Goal: Task Accomplishment & Management: Manage account settings

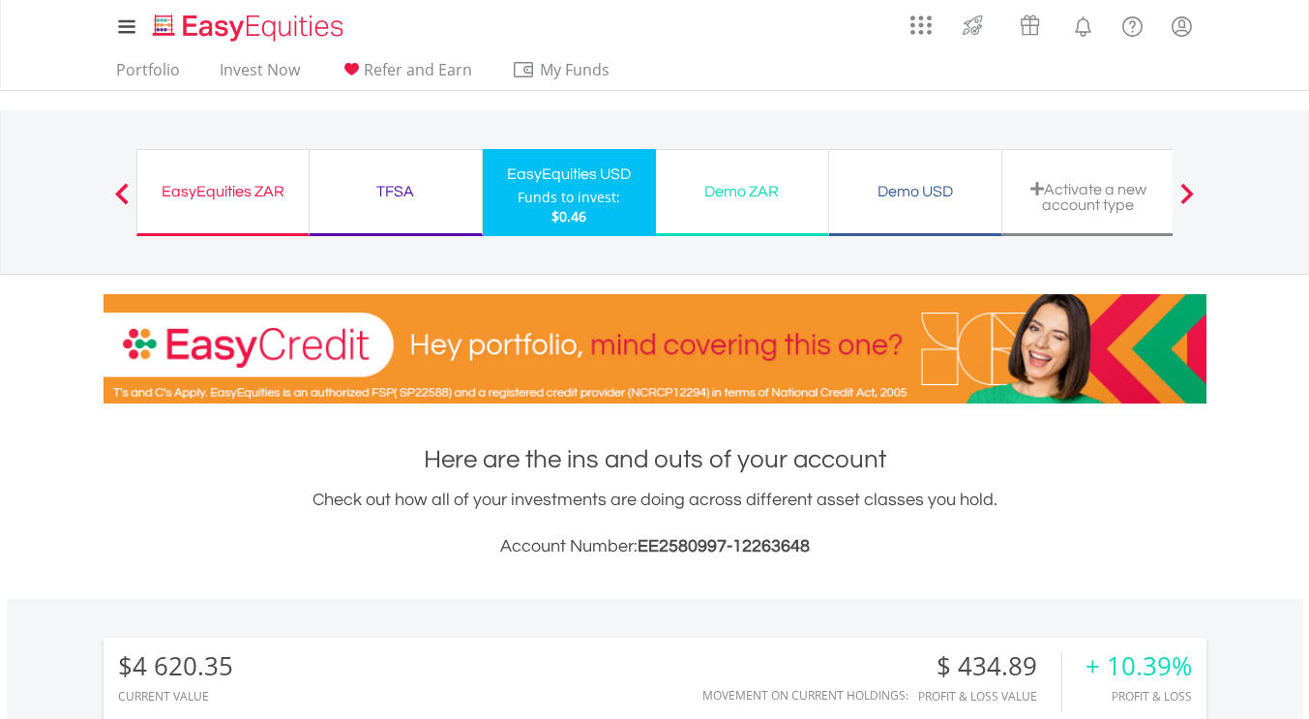
click at [430, 183] on div "TFSA" at bounding box center [395, 191] width 149 height 27
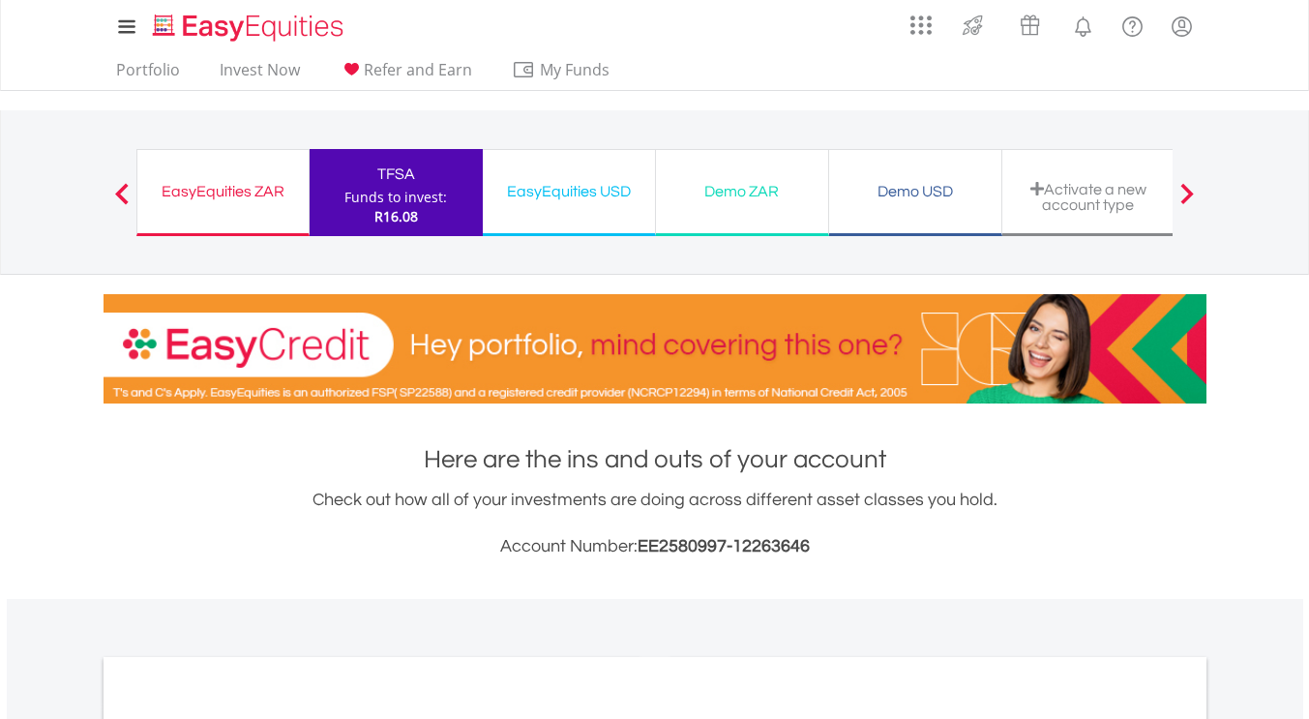
click at [256, 189] on div "EasyEquities ZAR" at bounding box center [223, 191] width 148 height 27
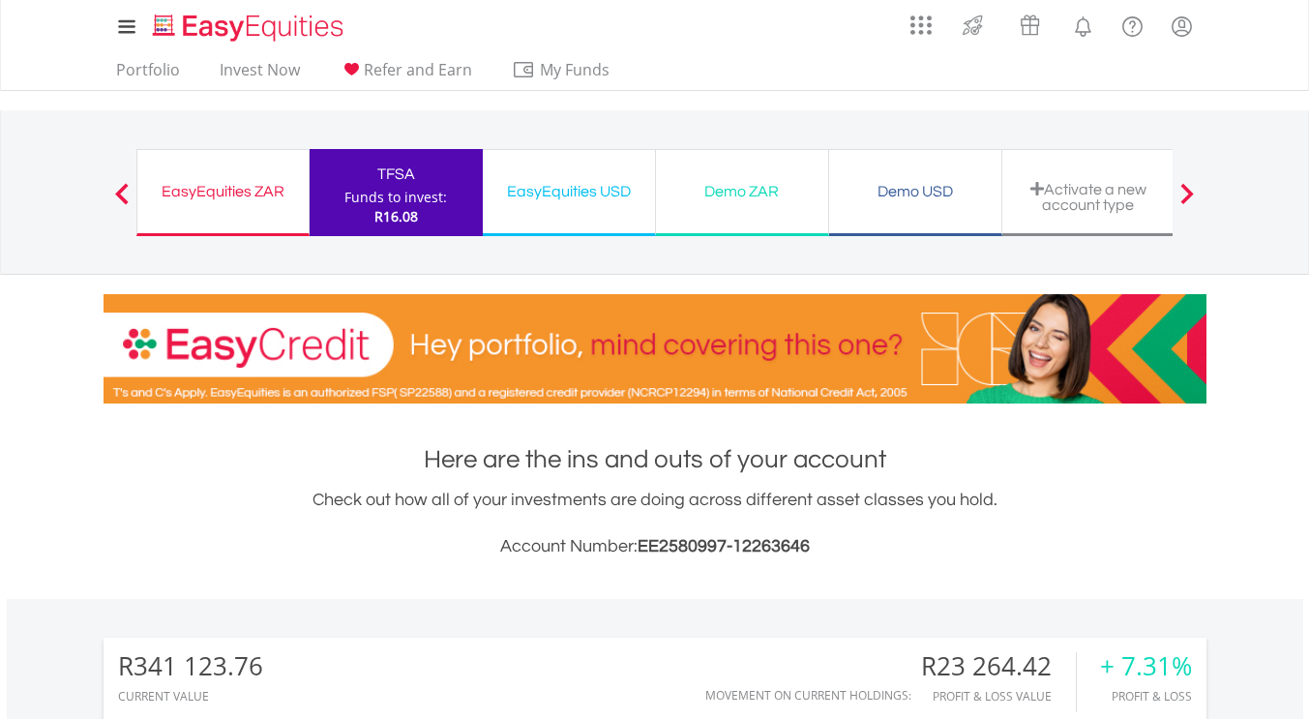
scroll to position [186, 368]
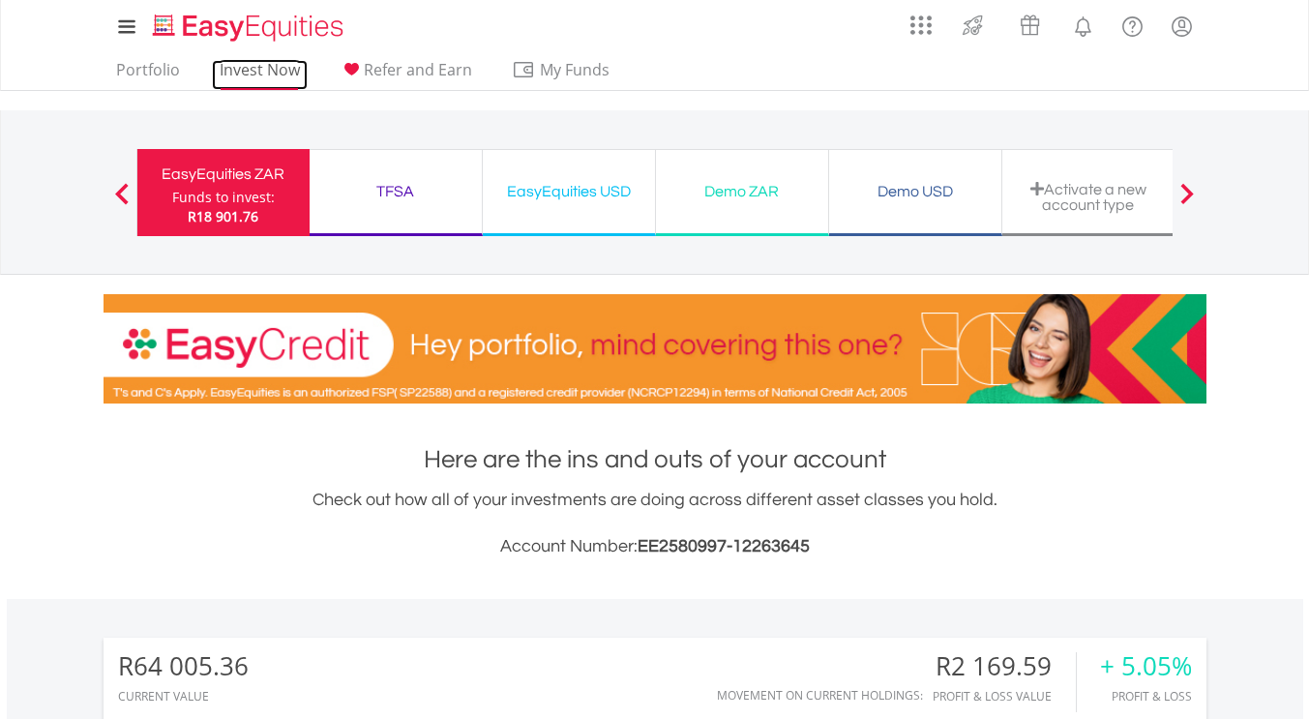
click at [282, 64] on link "Invest Now" at bounding box center [260, 75] width 96 height 30
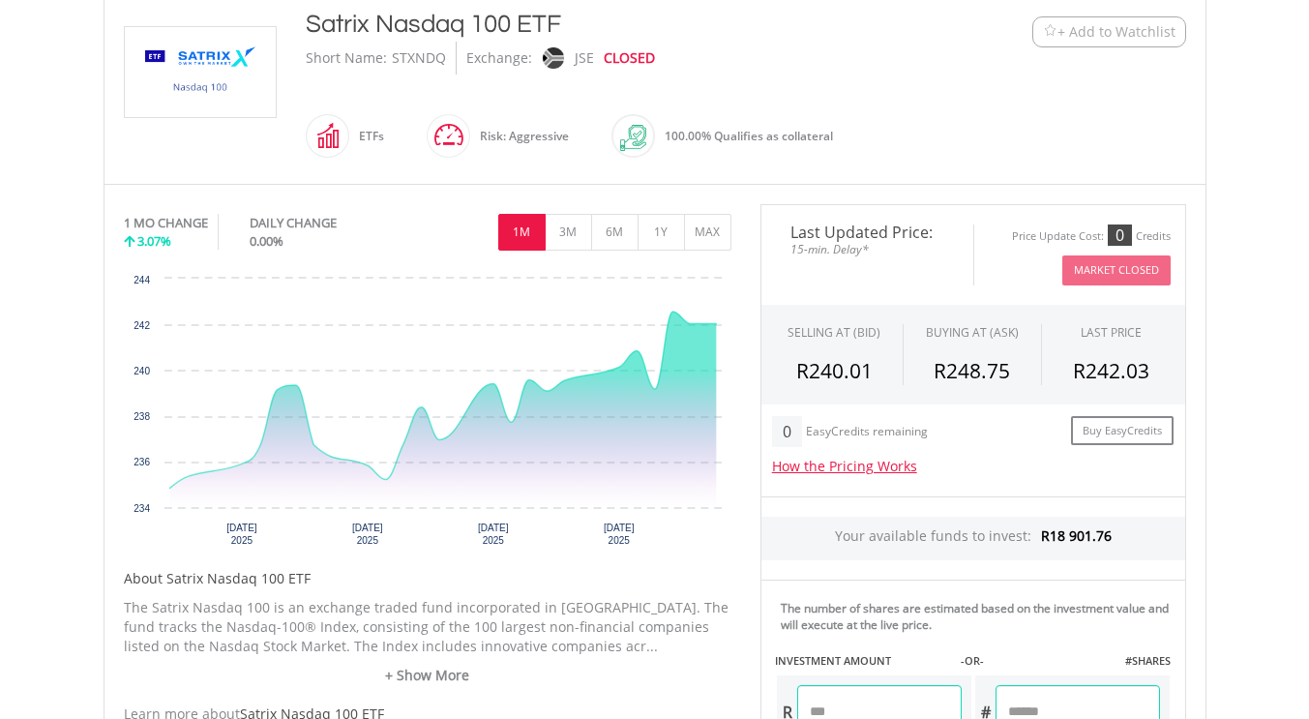
scroll to position [456, 0]
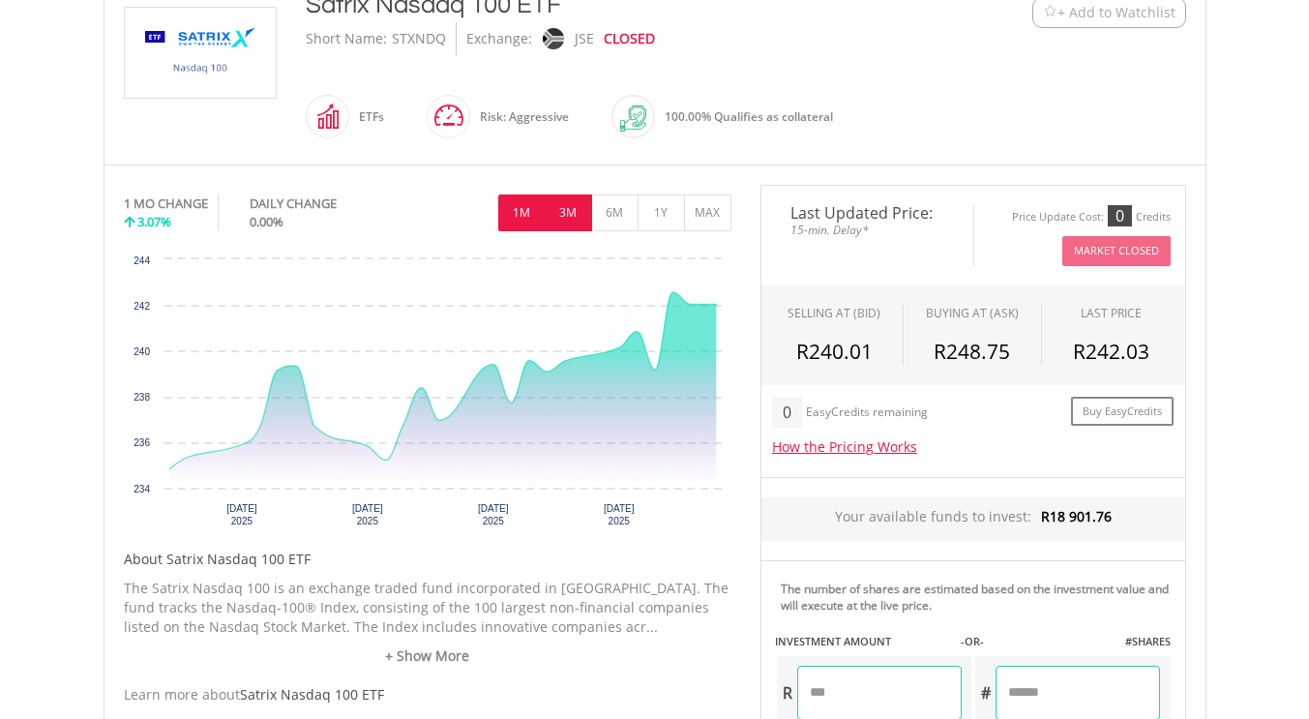
click at [578, 209] on button "3M" at bounding box center [568, 212] width 47 height 37
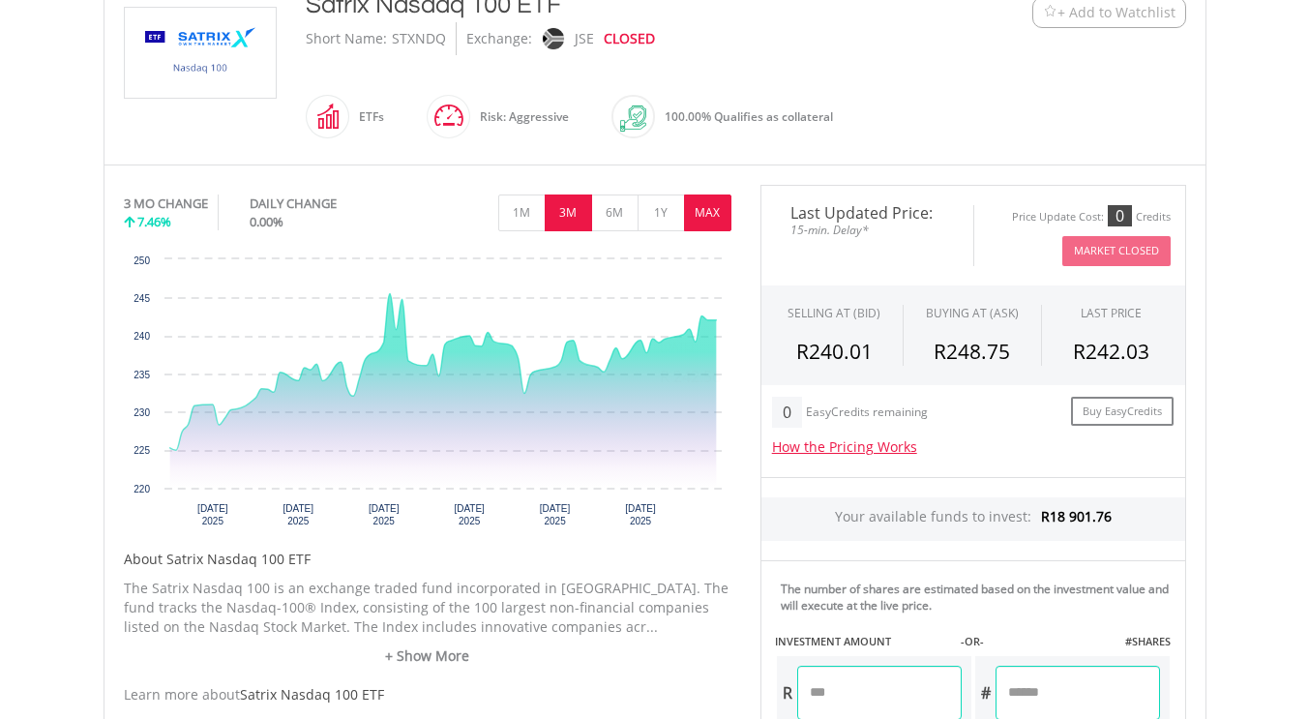
click at [694, 203] on button "MAX" at bounding box center [707, 212] width 47 height 37
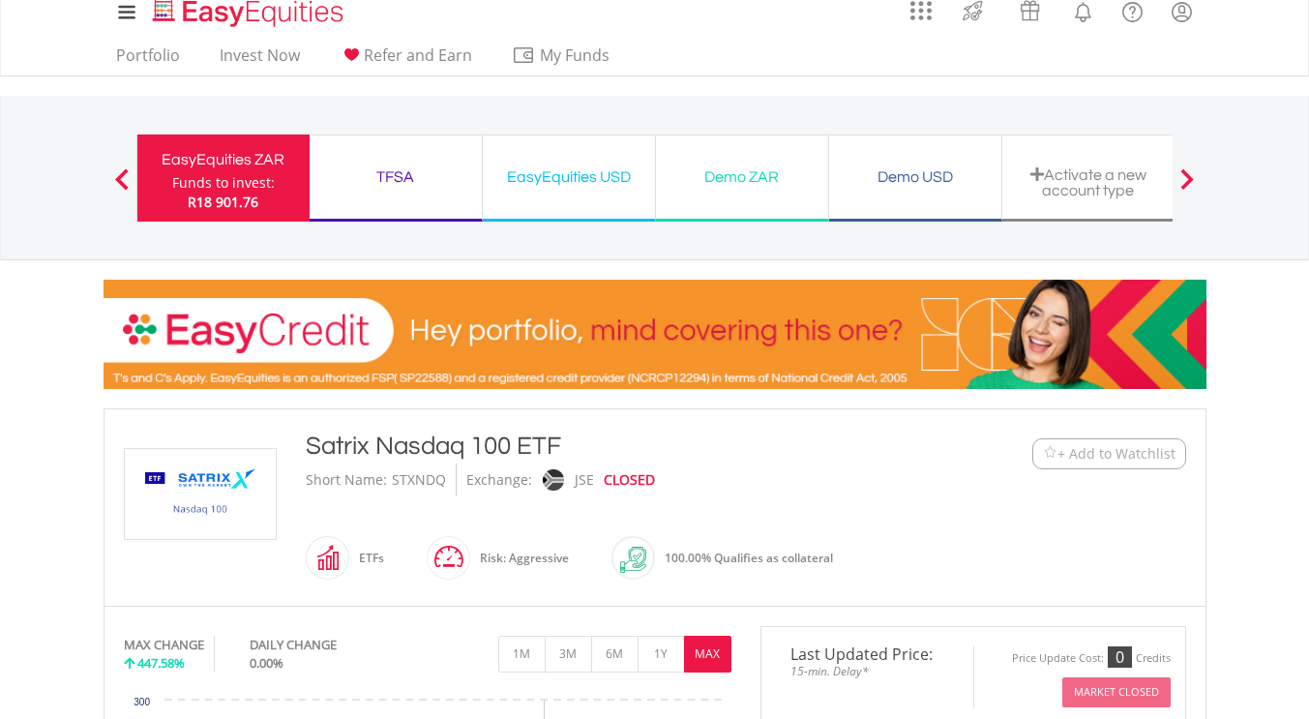
scroll to position [0, 0]
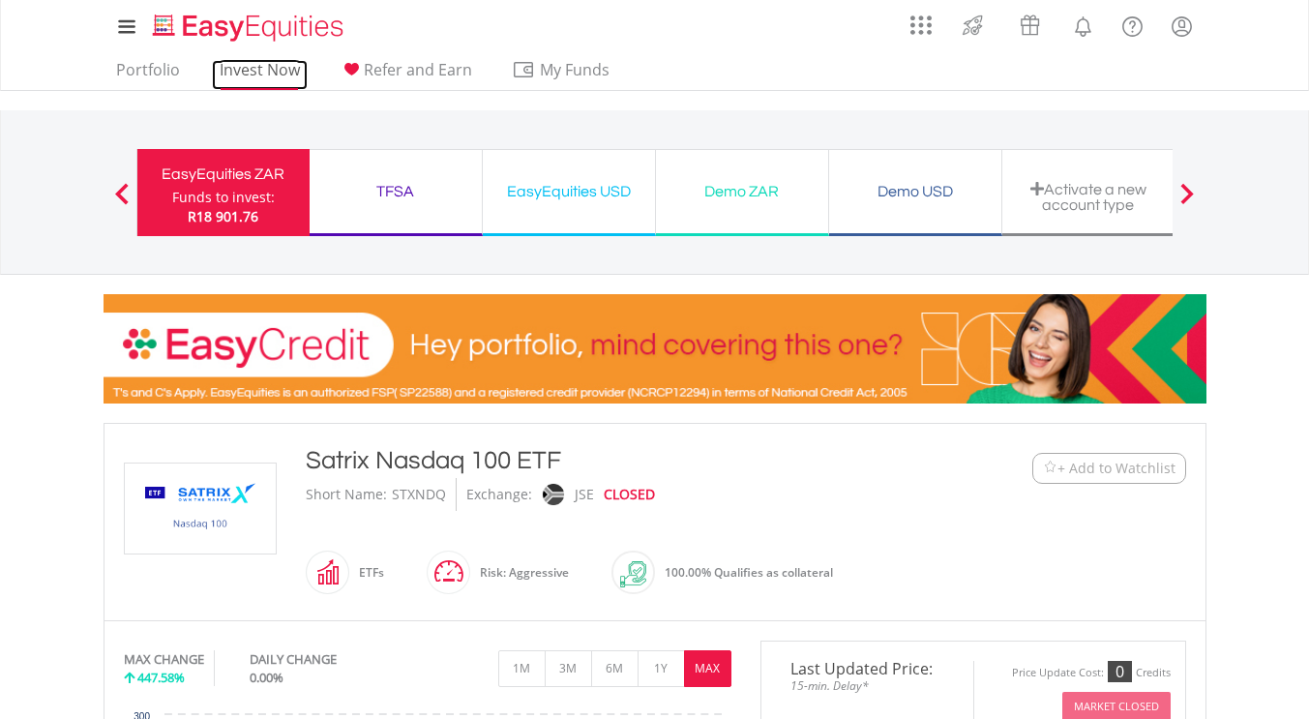
click at [296, 64] on link "Invest Now" at bounding box center [260, 75] width 96 height 30
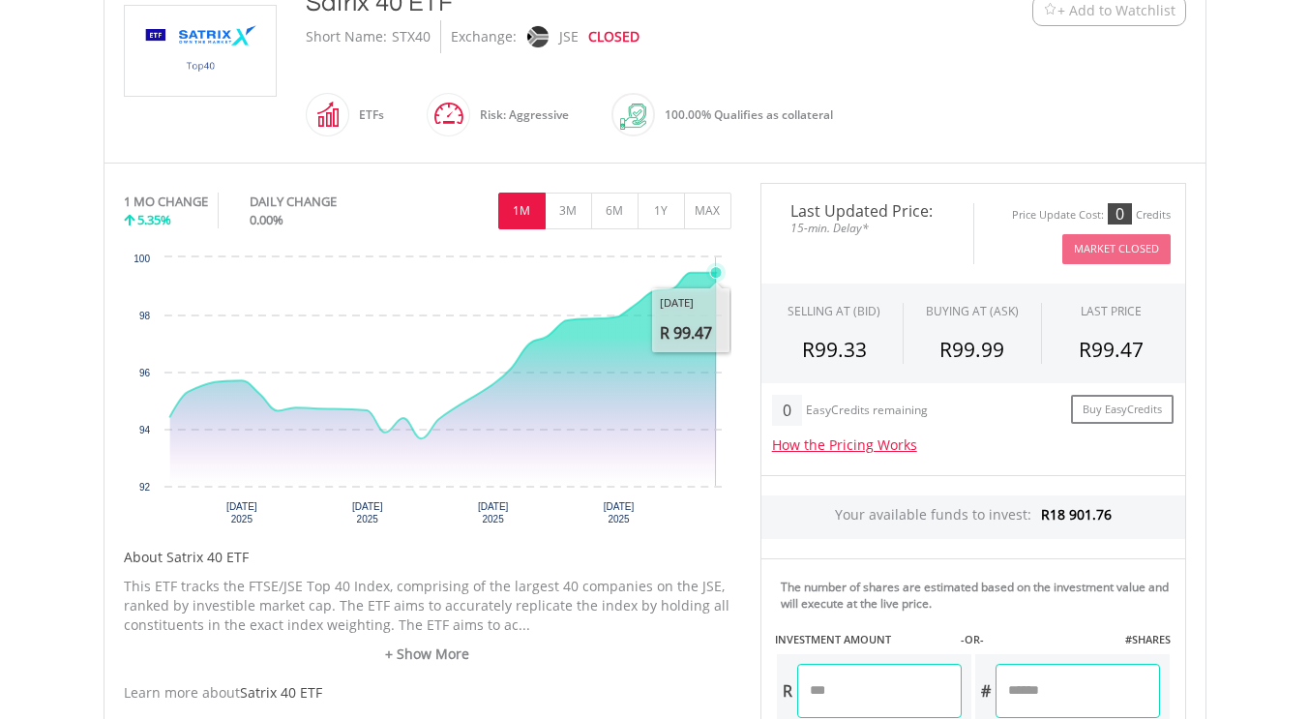
scroll to position [459, 0]
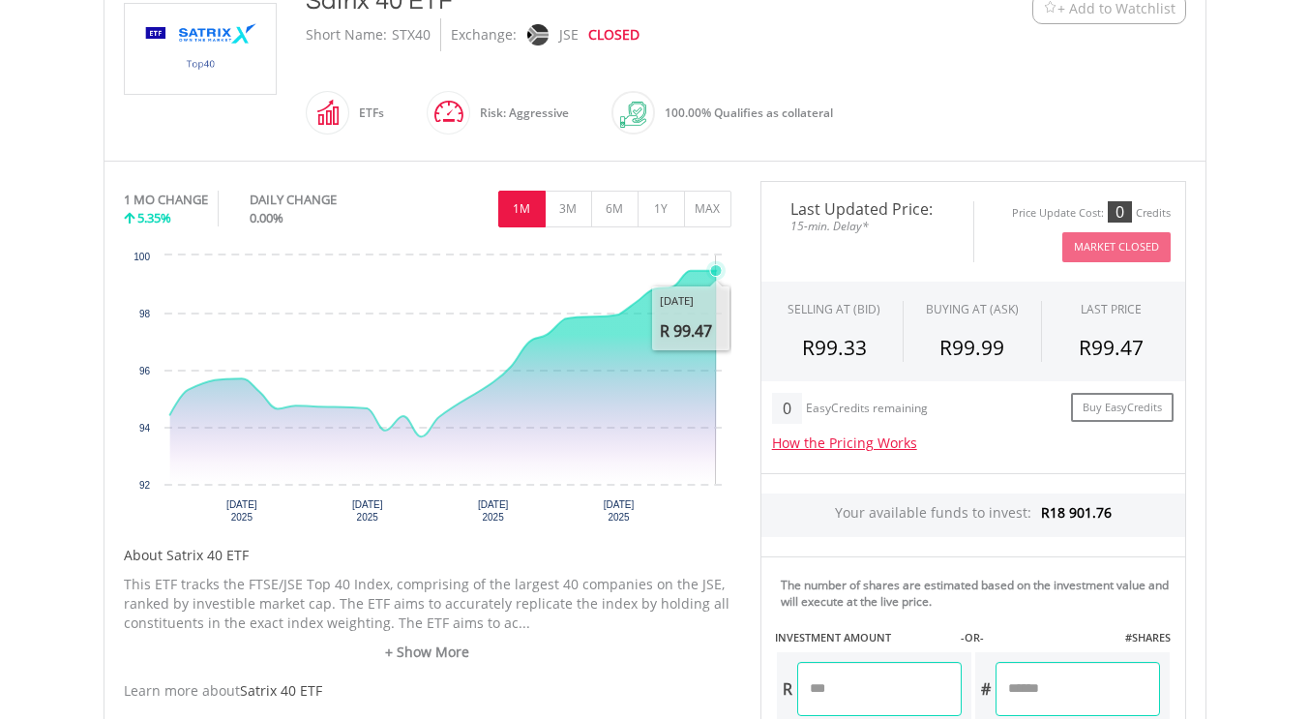
click at [632, 517] on rect "Interactive chart" at bounding box center [428, 391] width 608 height 290
click at [656, 201] on button "1Y" at bounding box center [660, 209] width 47 height 37
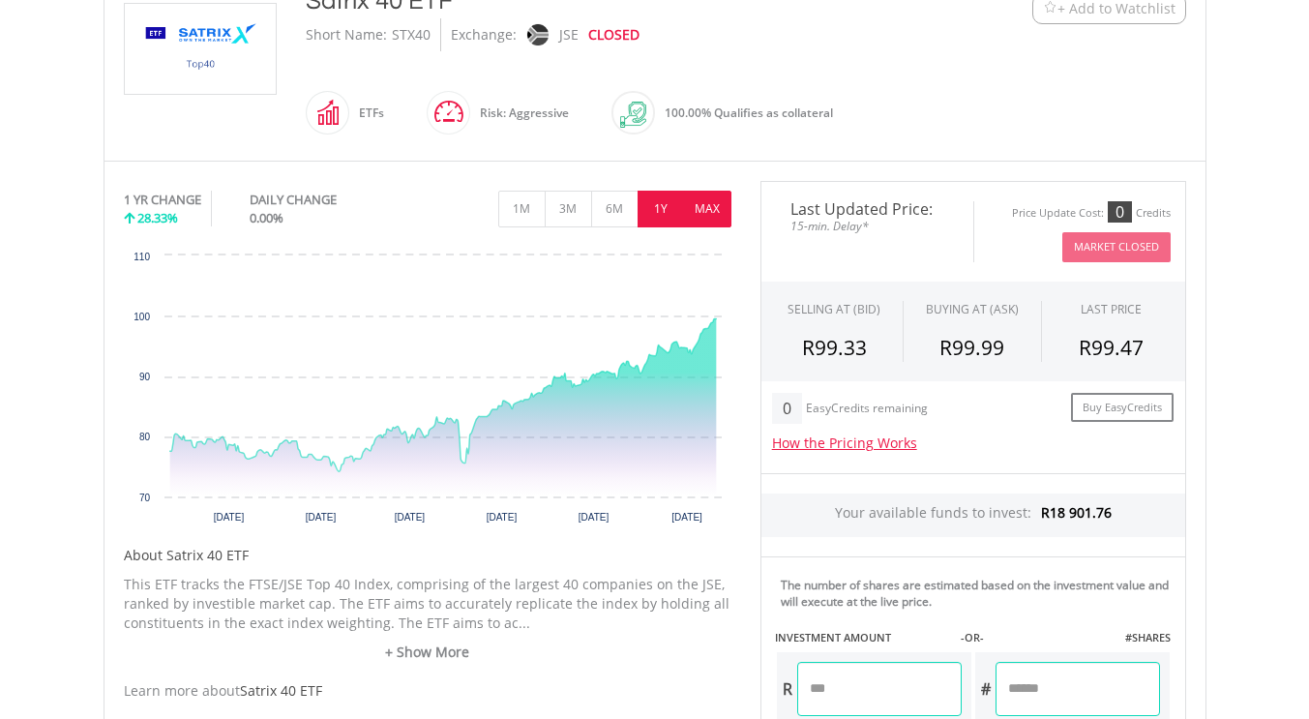
click at [723, 203] on button "MAX" at bounding box center [707, 209] width 47 height 37
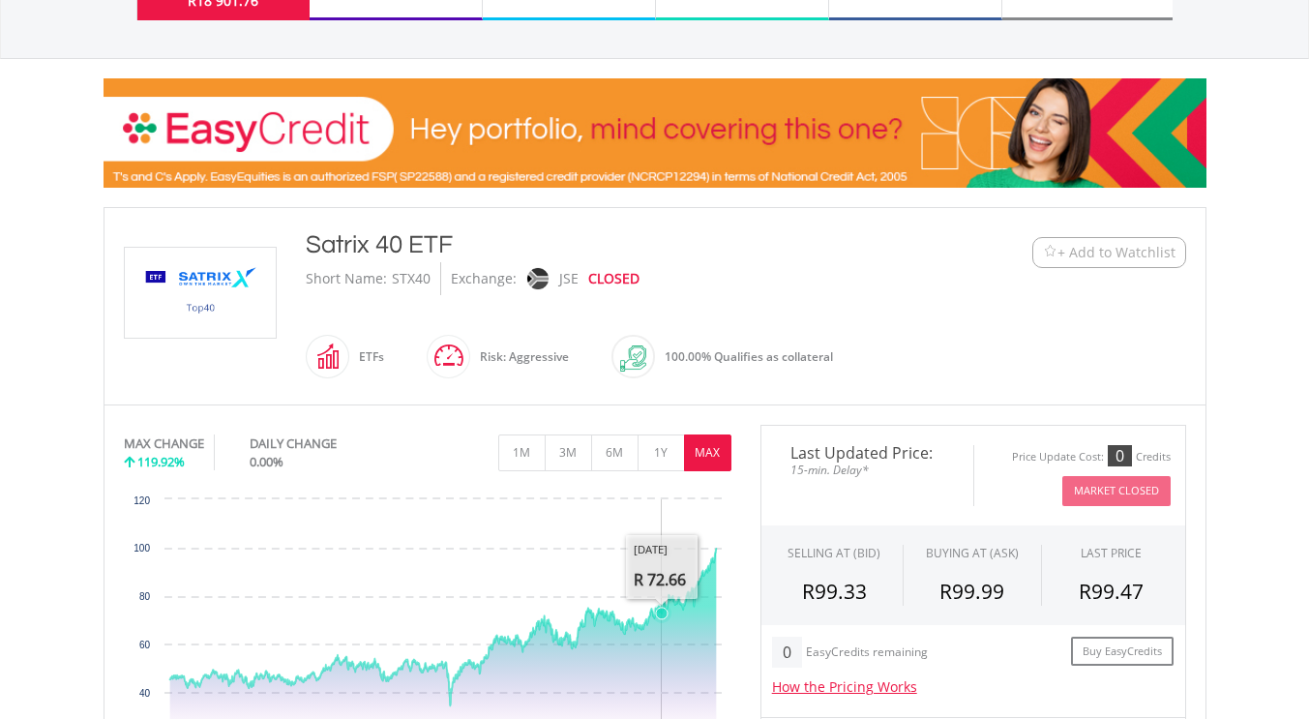
scroll to position [216, 0]
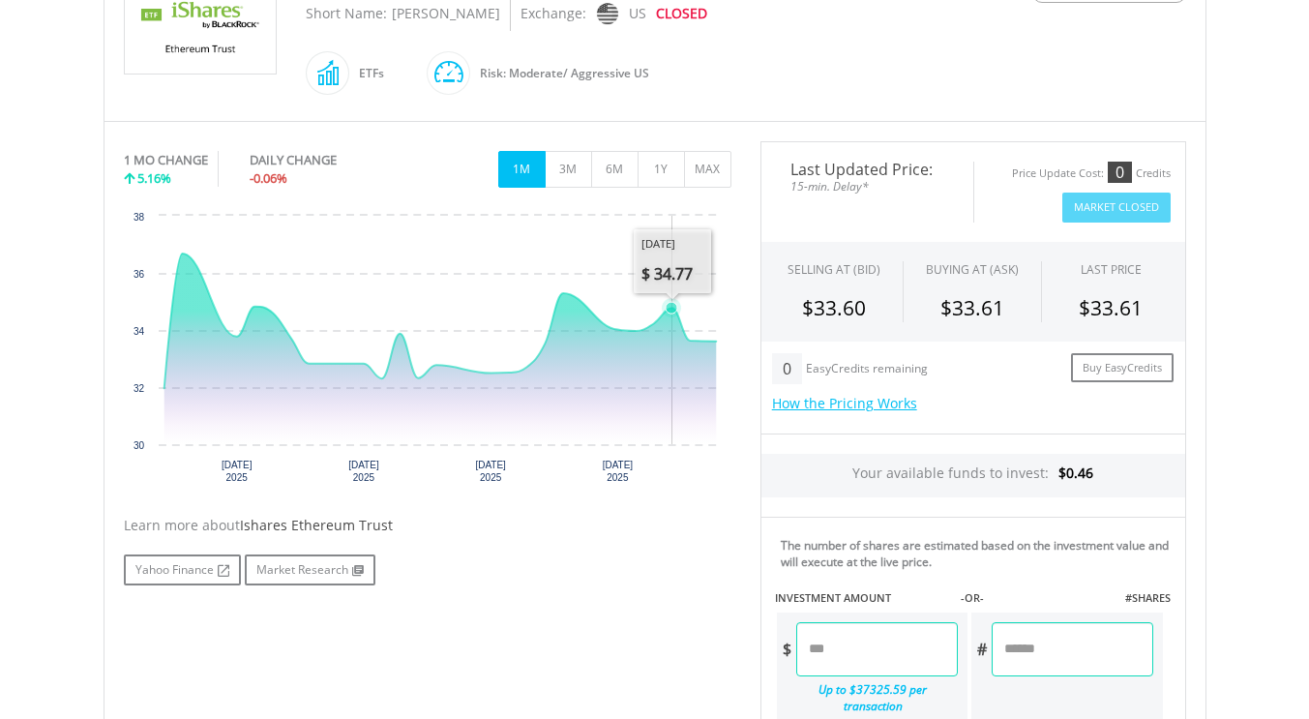
scroll to position [482, 0]
click at [663, 171] on button "1Y" at bounding box center [660, 168] width 47 height 37
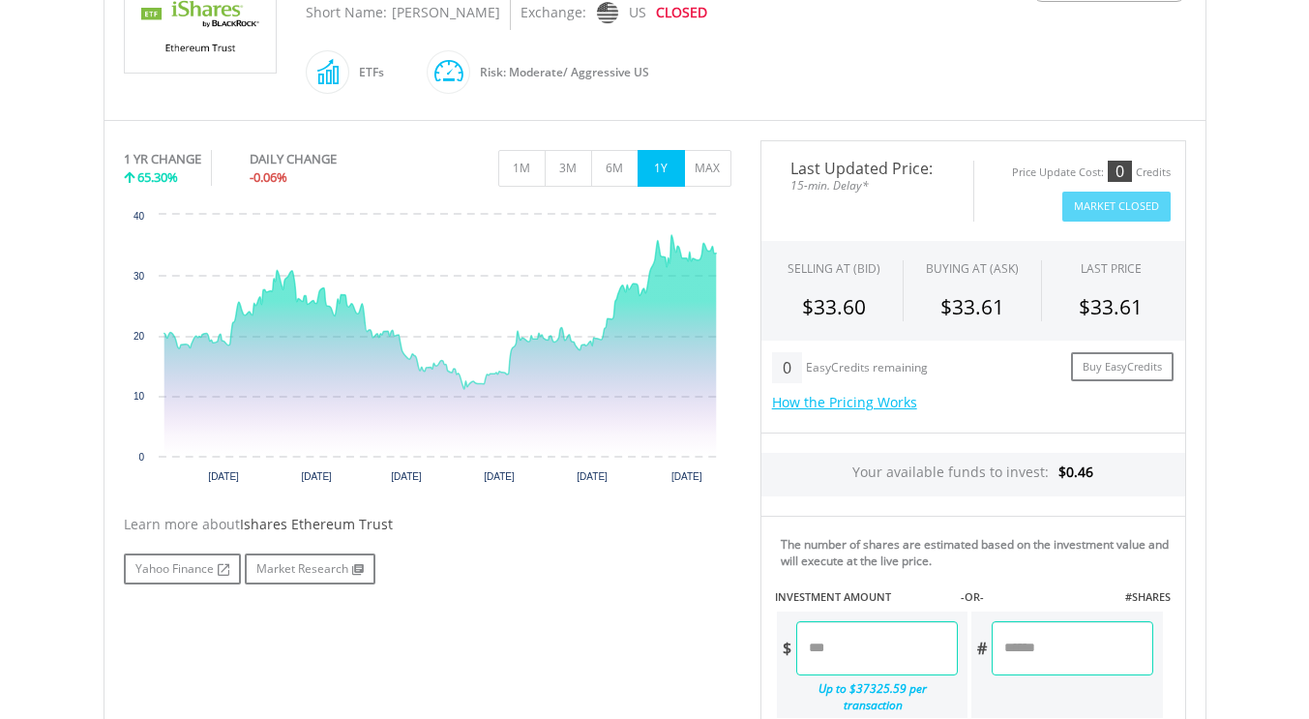
scroll to position [467, 0]
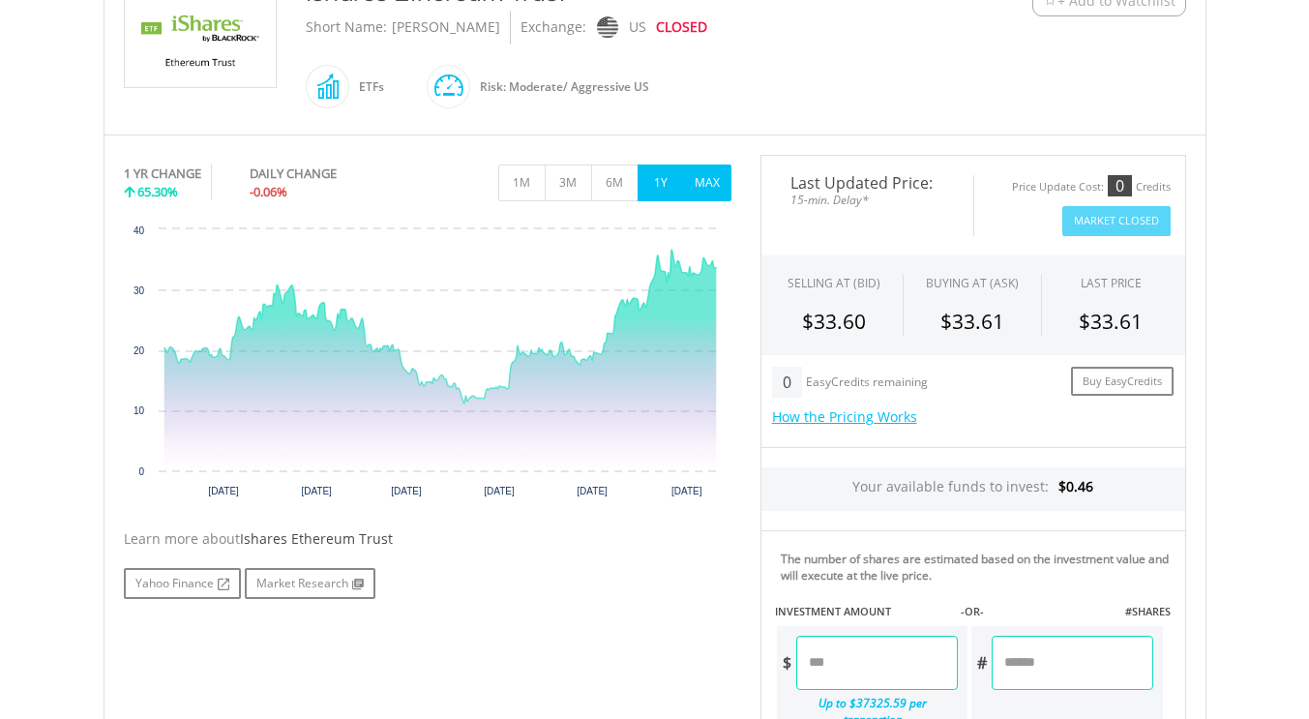
click at [699, 196] on button "MAX" at bounding box center [707, 182] width 47 height 37
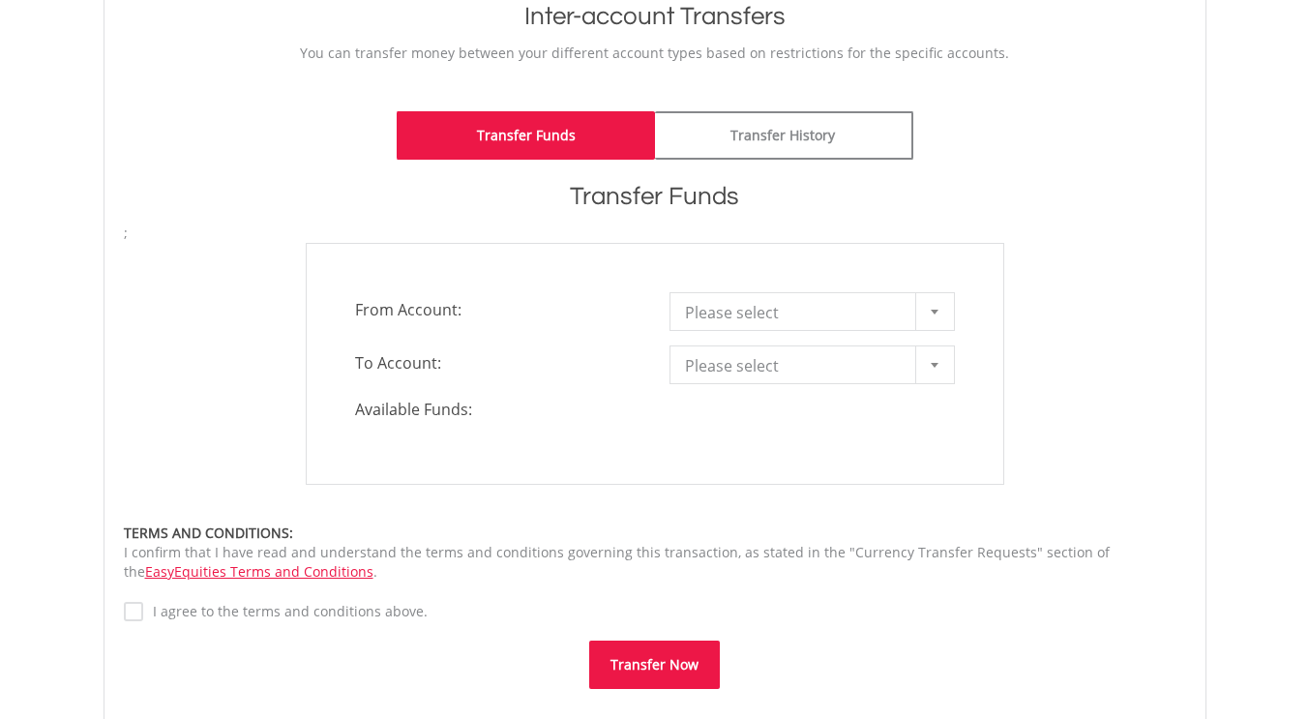
scroll to position [422, 0]
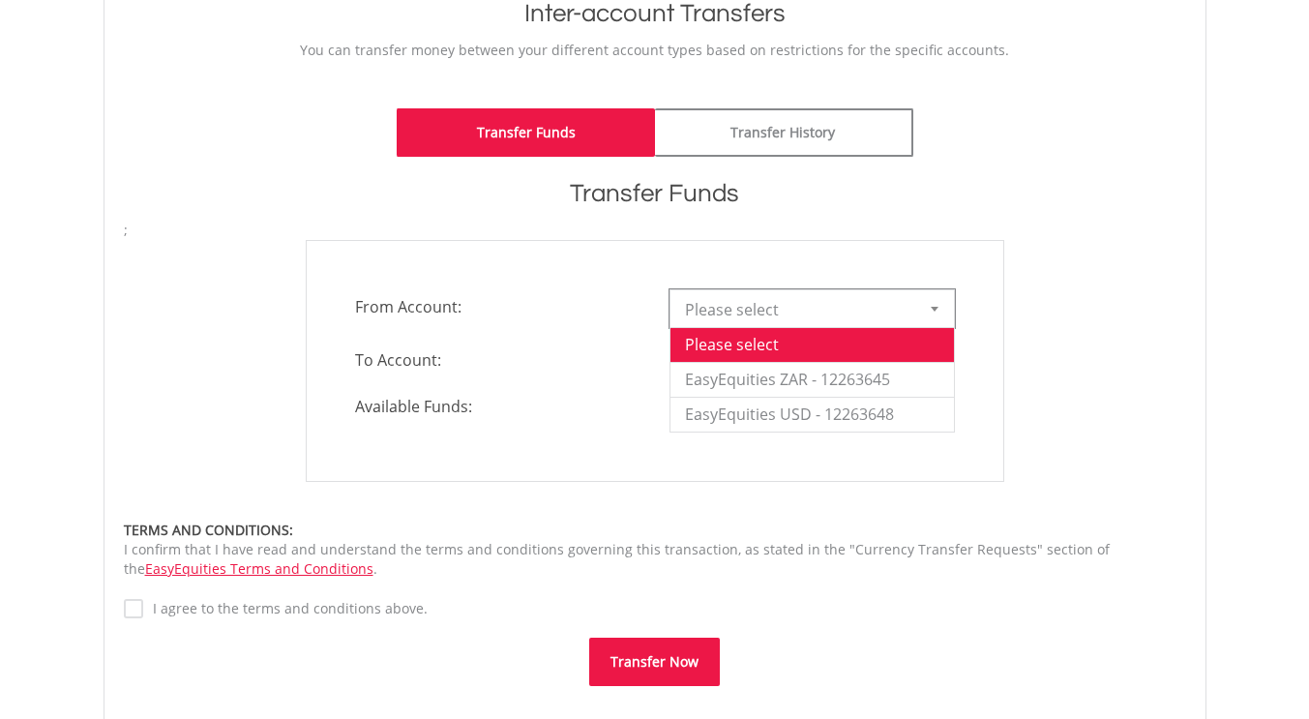
click at [934, 299] on div at bounding box center [934, 308] width 39 height 37
click at [917, 377] on li "EasyEquities ZAR - 12263645" at bounding box center [811, 379] width 283 height 35
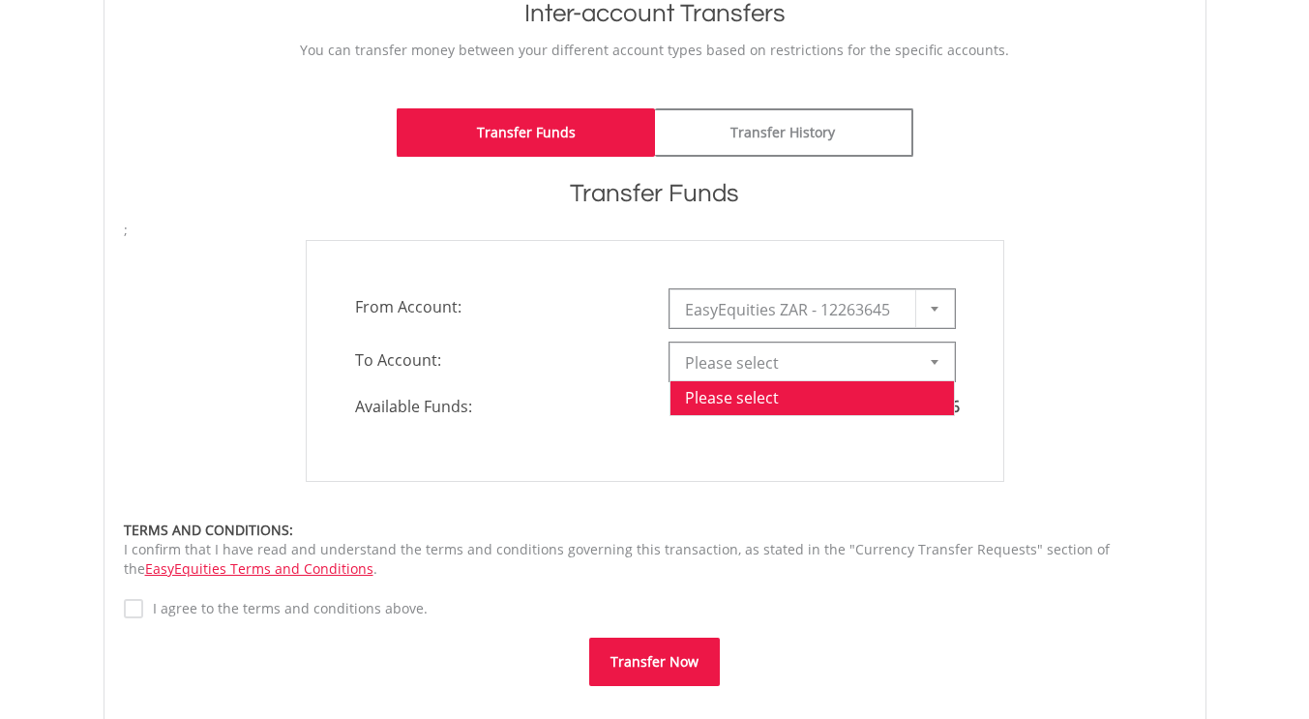
click at [932, 366] on div at bounding box center [934, 361] width 39 height 37
click at [888, 466] on li "EasyEquities USD - 12263648" at bounding box center [811, 467] width 283 height 35
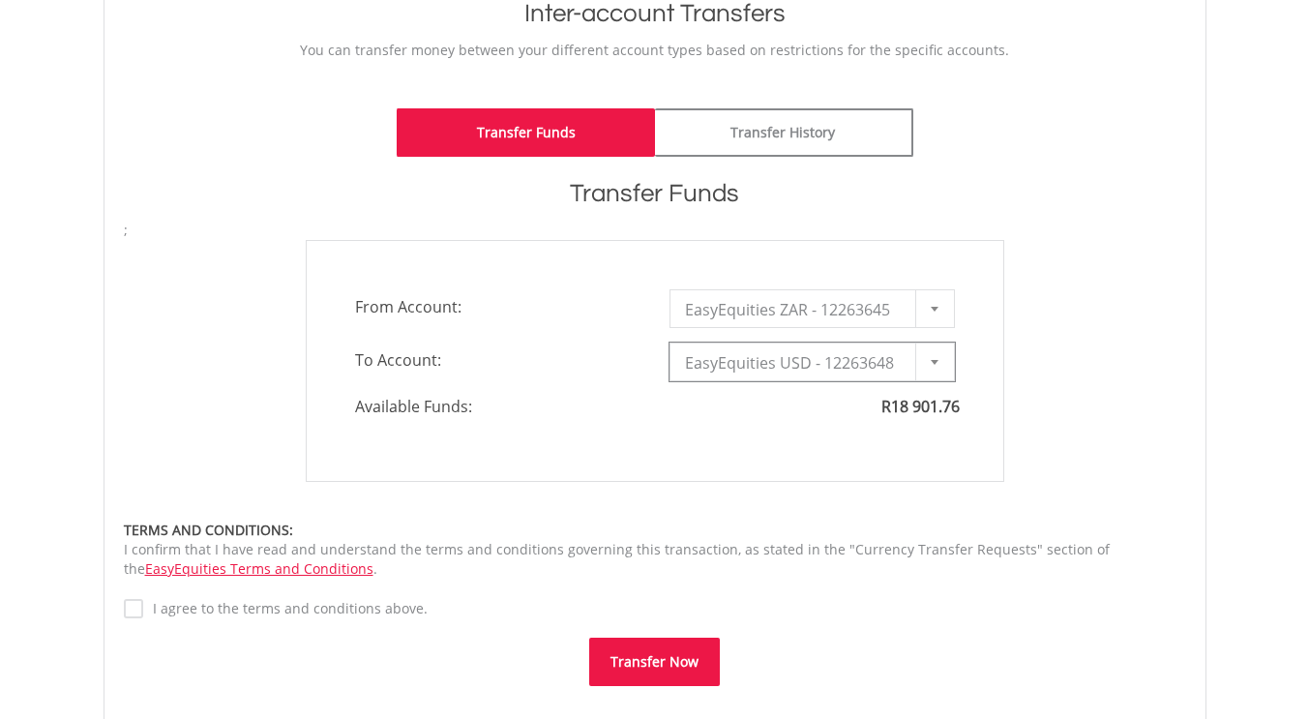
type input "*"
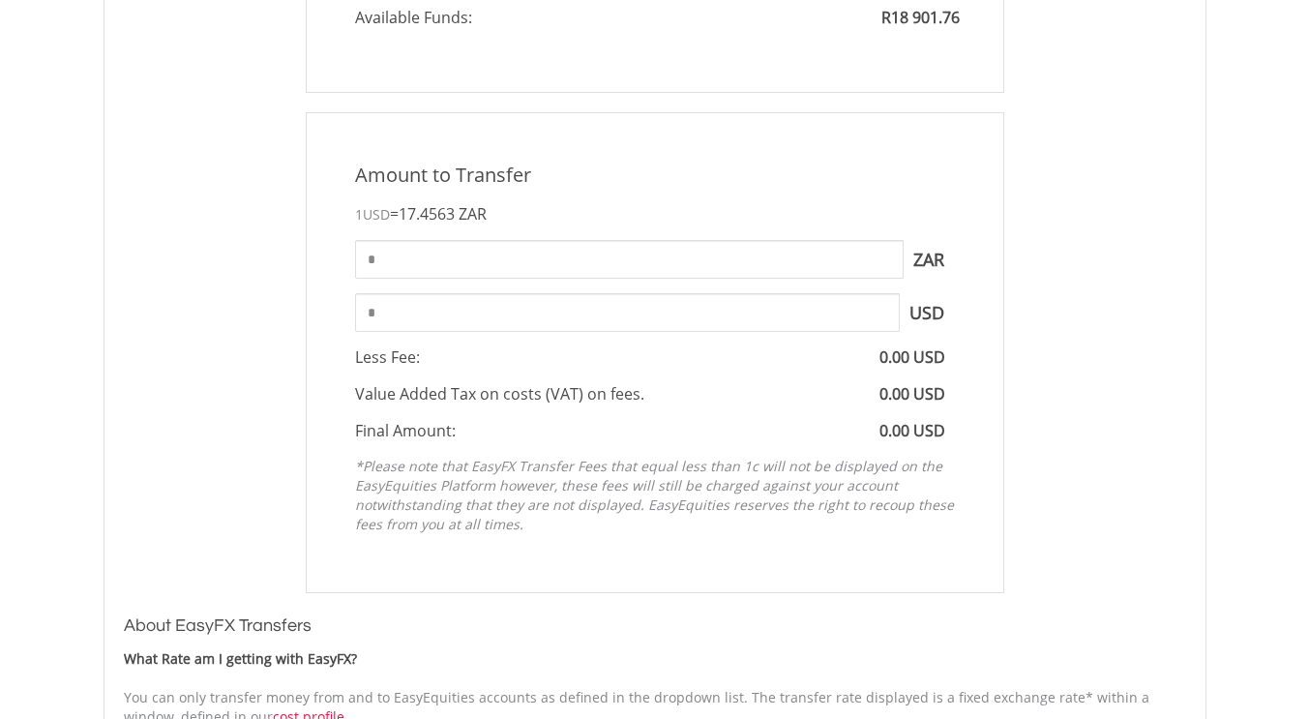
scroll to position [812, 0]
click at [876, 275] on input "*" at bounding box center [629, 258] width 548 height 39
type input "*"
type input "********"
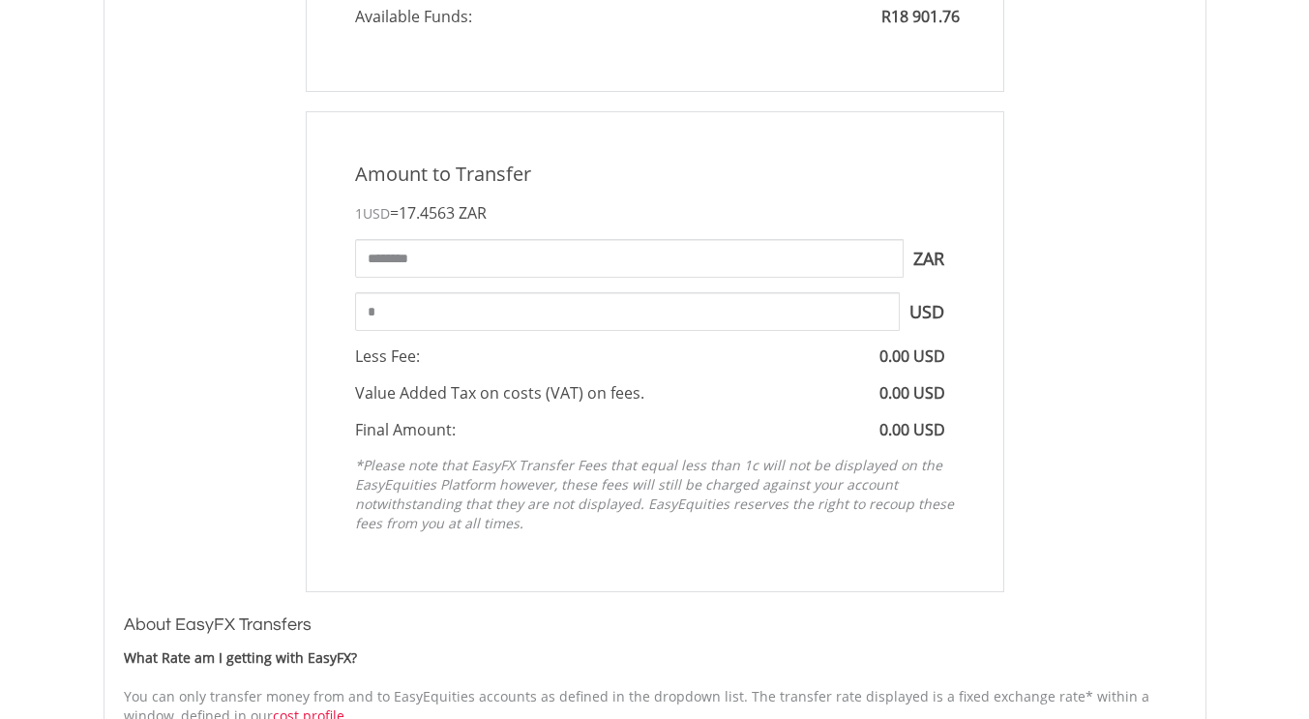
type input "******"
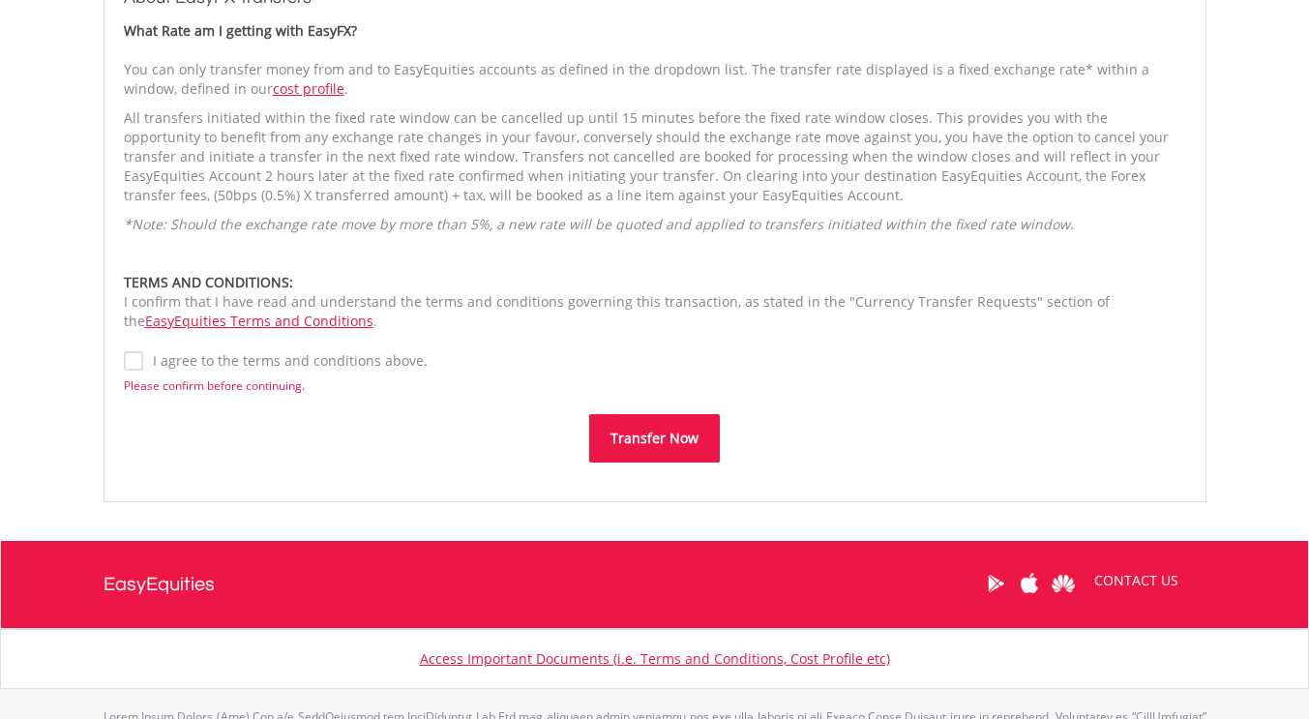
click at [629, 450] on button "Transfer Now" at bounding box center [654, 438] width 131 height 48
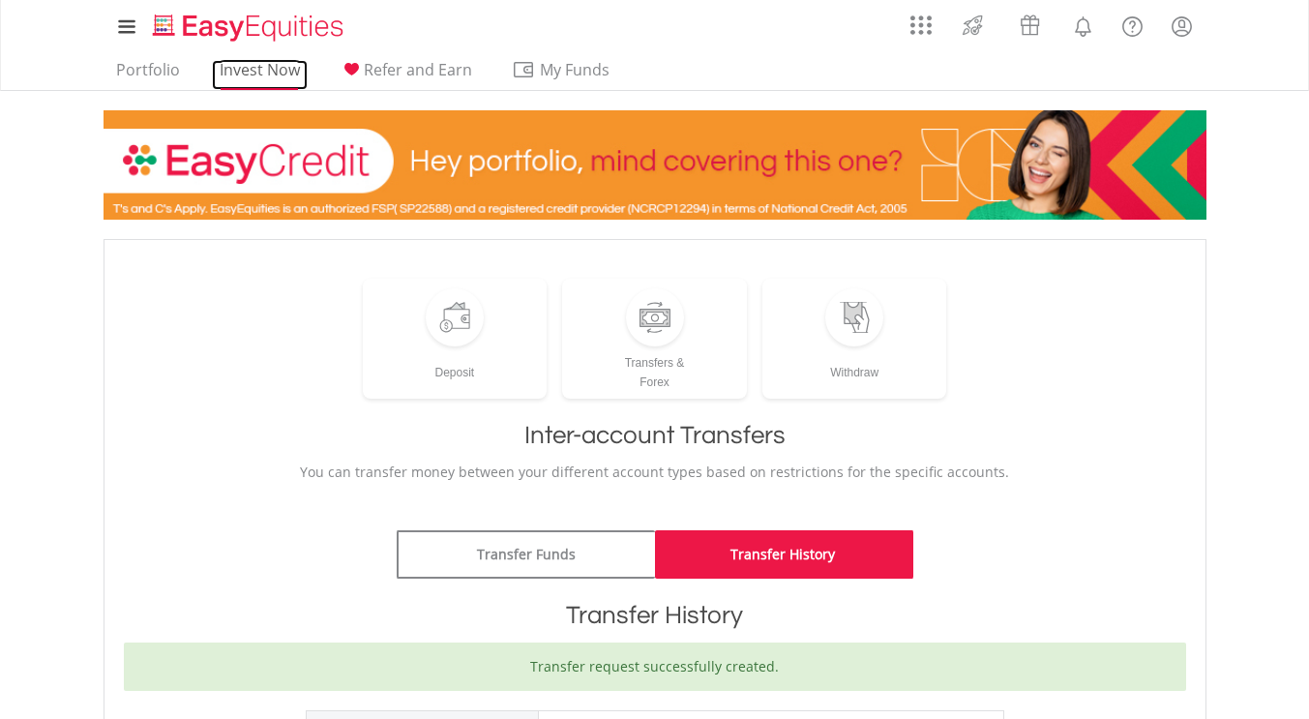
click at [250, 65] on link "Invest Now" at bounding box center [260, 75] width 96 height 30
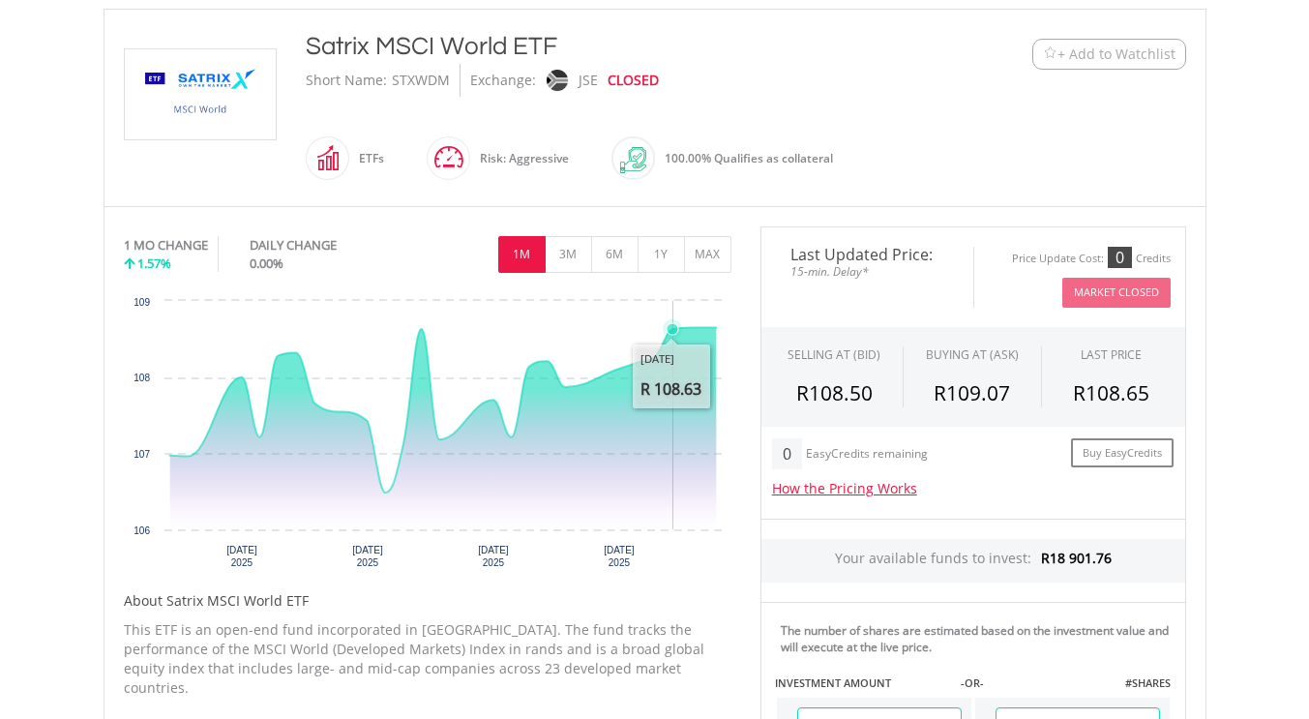
scroll to position [415, 0]
click at [617, 270] on button "6M" at bounding box center [614, 253] width 47 height 37
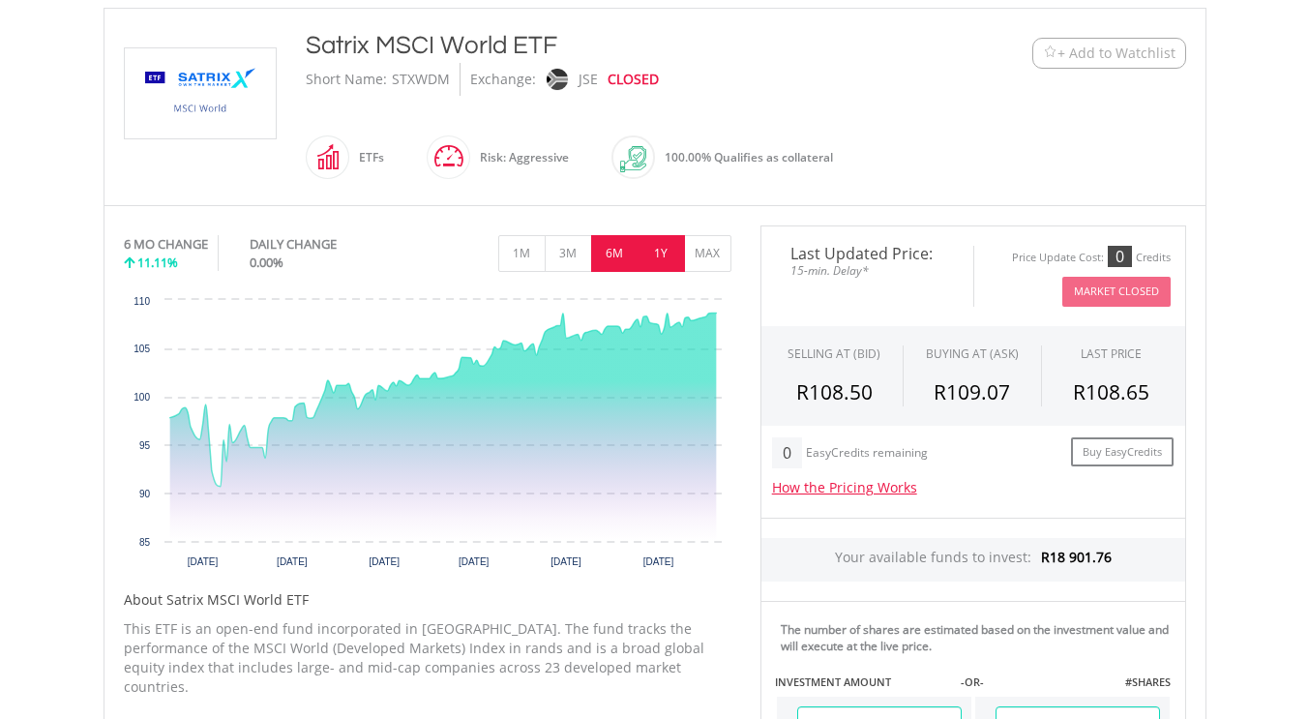
click at [670, 251] on button "1Y" at bounding box center [660, 253] width 47 height 37
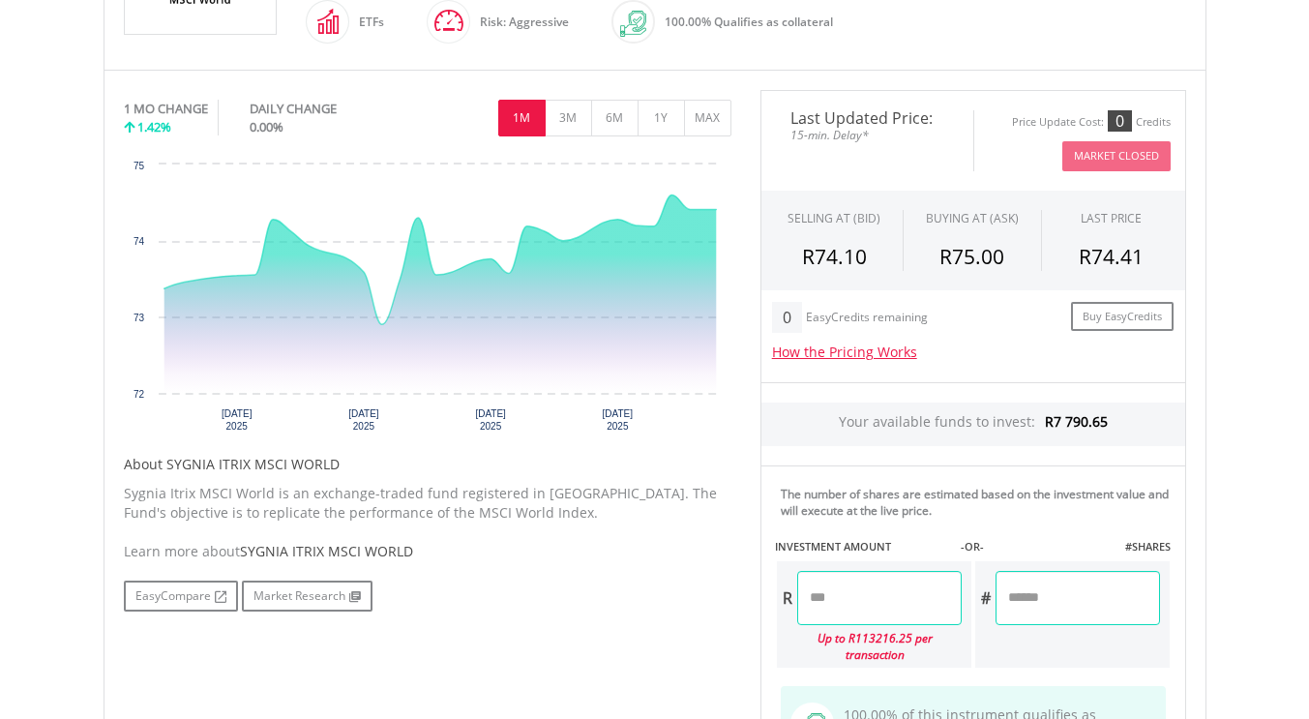
scroll to position [533, 0]
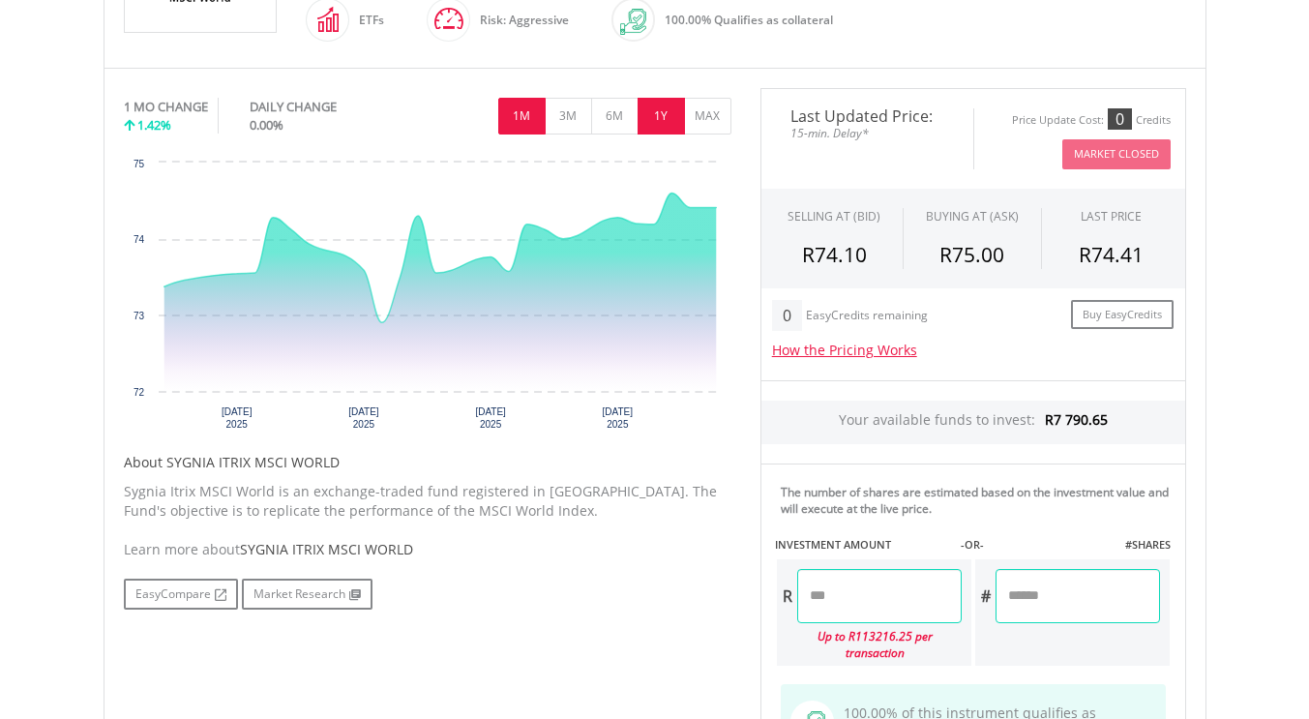
click at [667, 114] on button "1Y" at bounding box center [660, 116] width 47 height 37
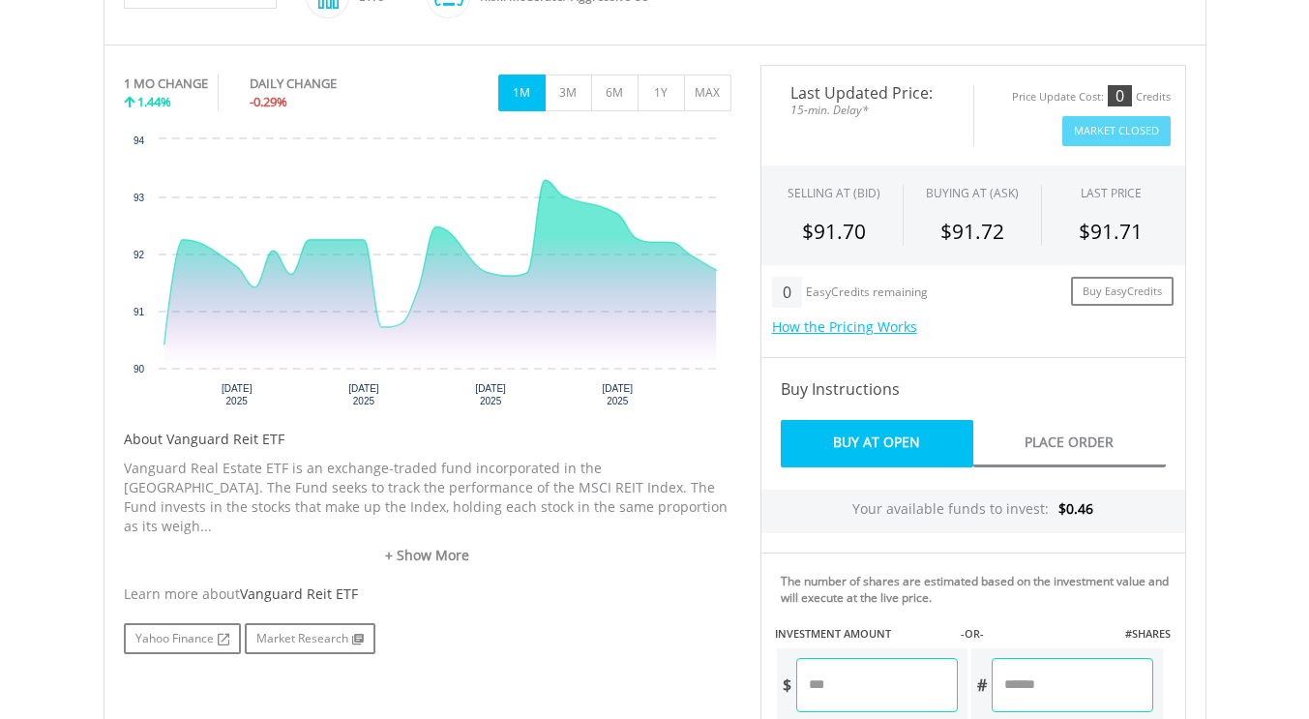
scroll to position [556, 0]
click at [675, 97] on button "1Y" at bounding box center [660, 93] width 47 height 37
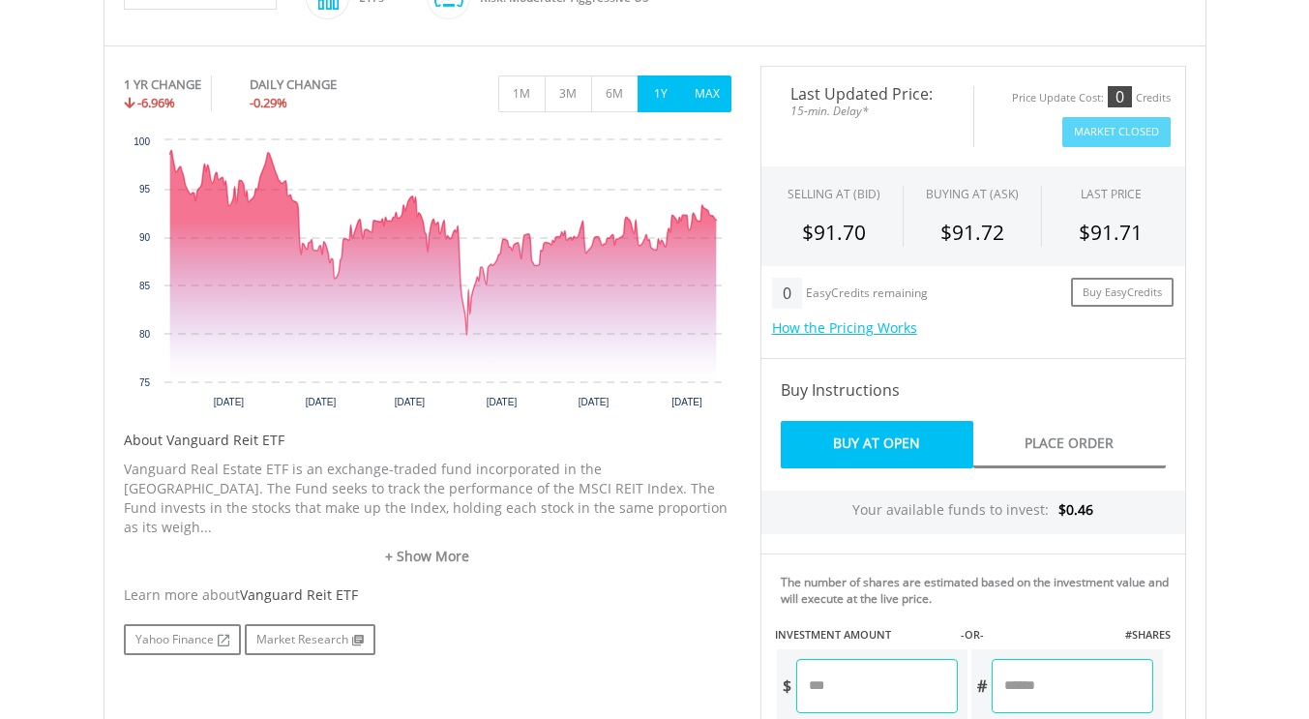
click at [714, 97] on button "MAX" at bounding box center [707, 93] width 47 height 37
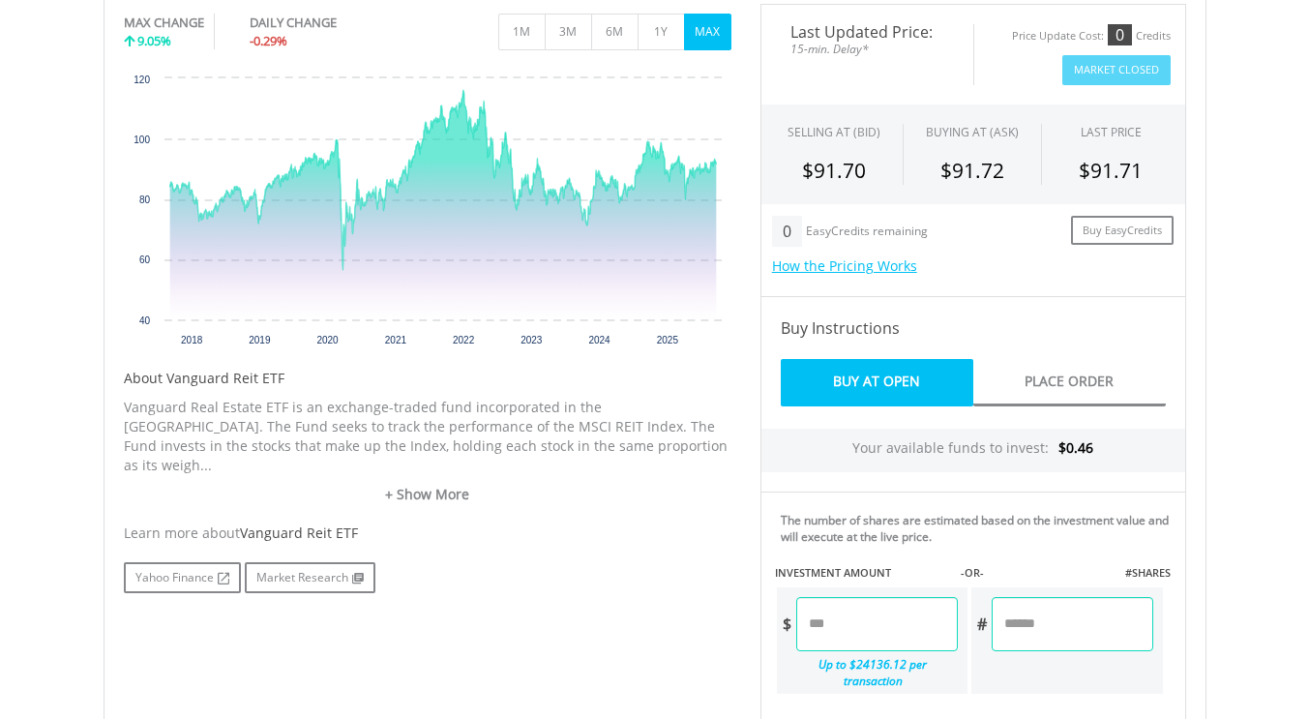
scroll to position [621, 0]
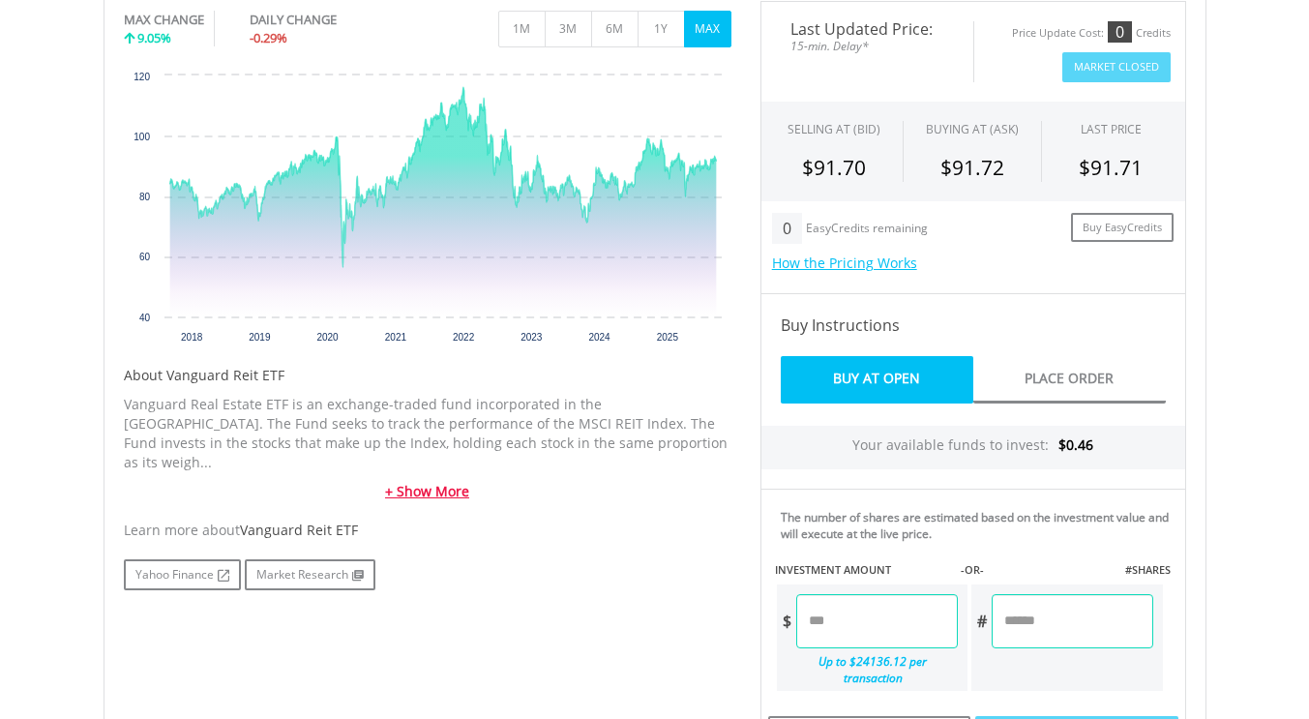
click at [423, 482] on link "+ Show More" at bounding box center [428, 491] width 608 height 19
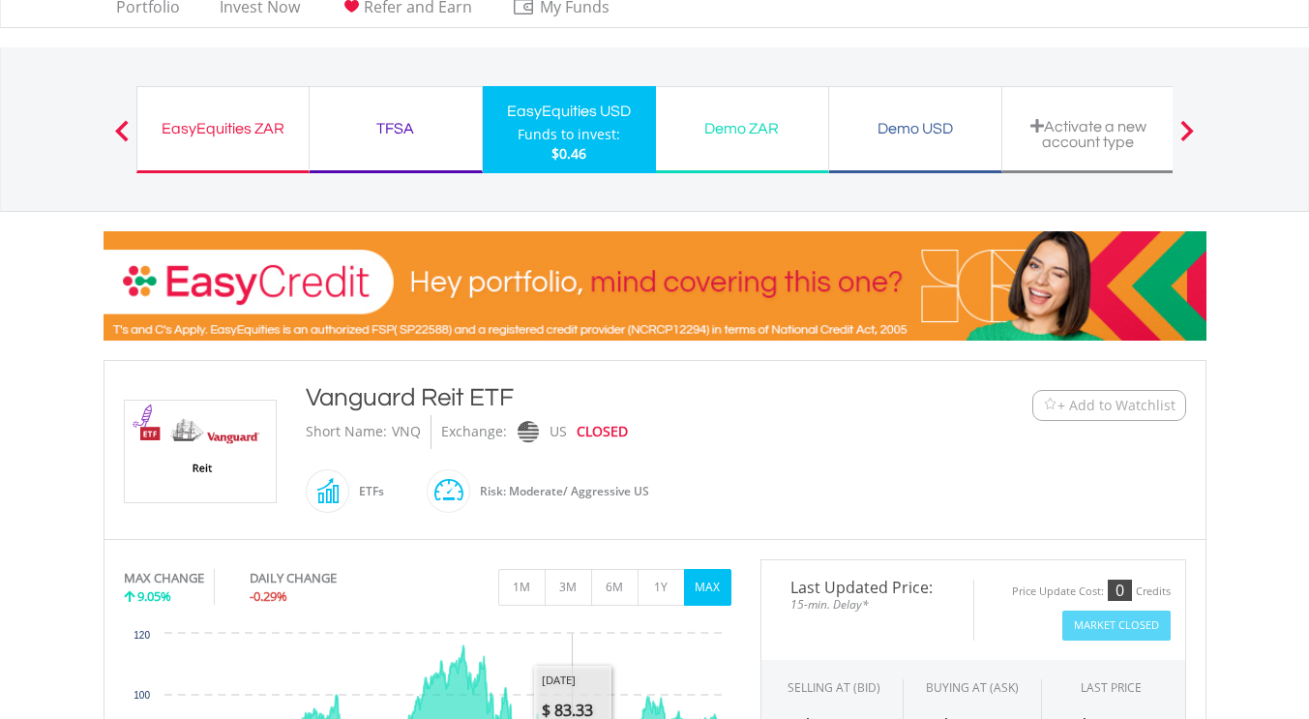
scroll to position [0, 0]
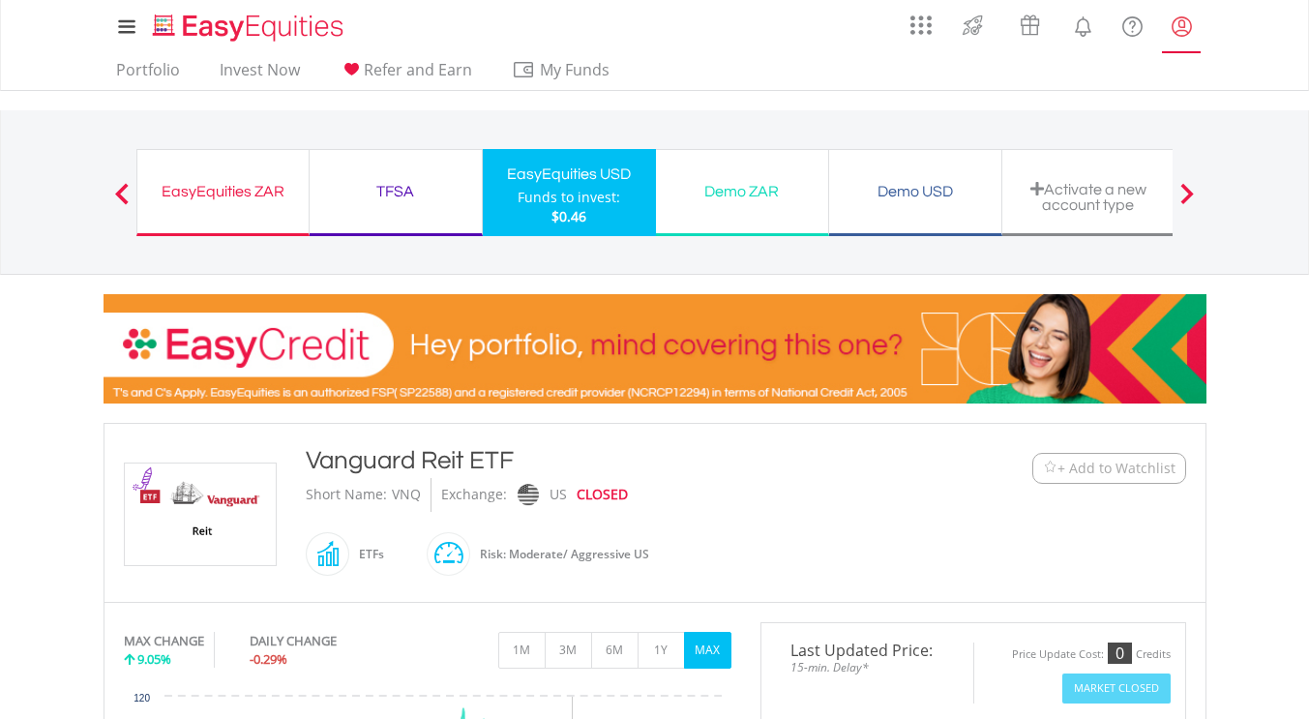
click at [1195, 30] on link "My Profile" at bounding box center [1181, 26] width 49 height 43
click at [1171, 26] on lord-icon "My Profile" at bounding box center [1182, 27] width 24 height 24
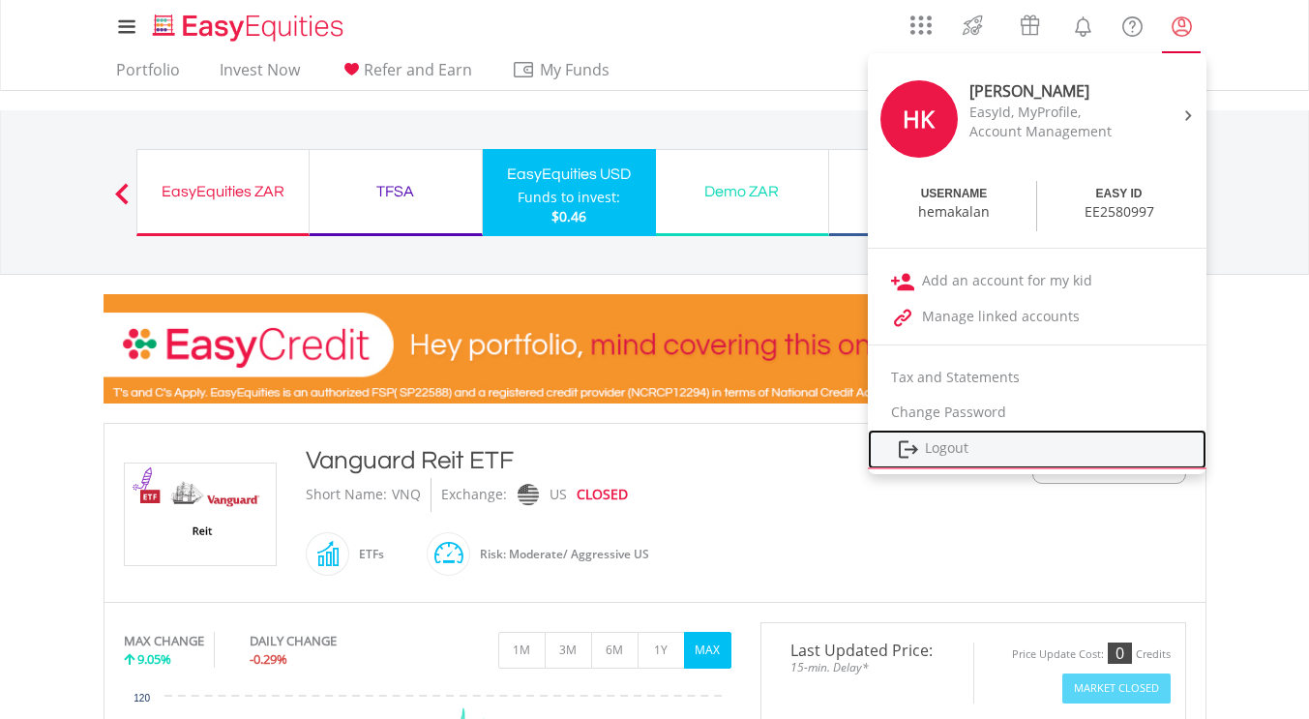
click at [948, 455] on link "Logout" at bounding box center [1037, 450] width 339 height 40
